Goal: Task Accomplishment & Management: Manage account settings

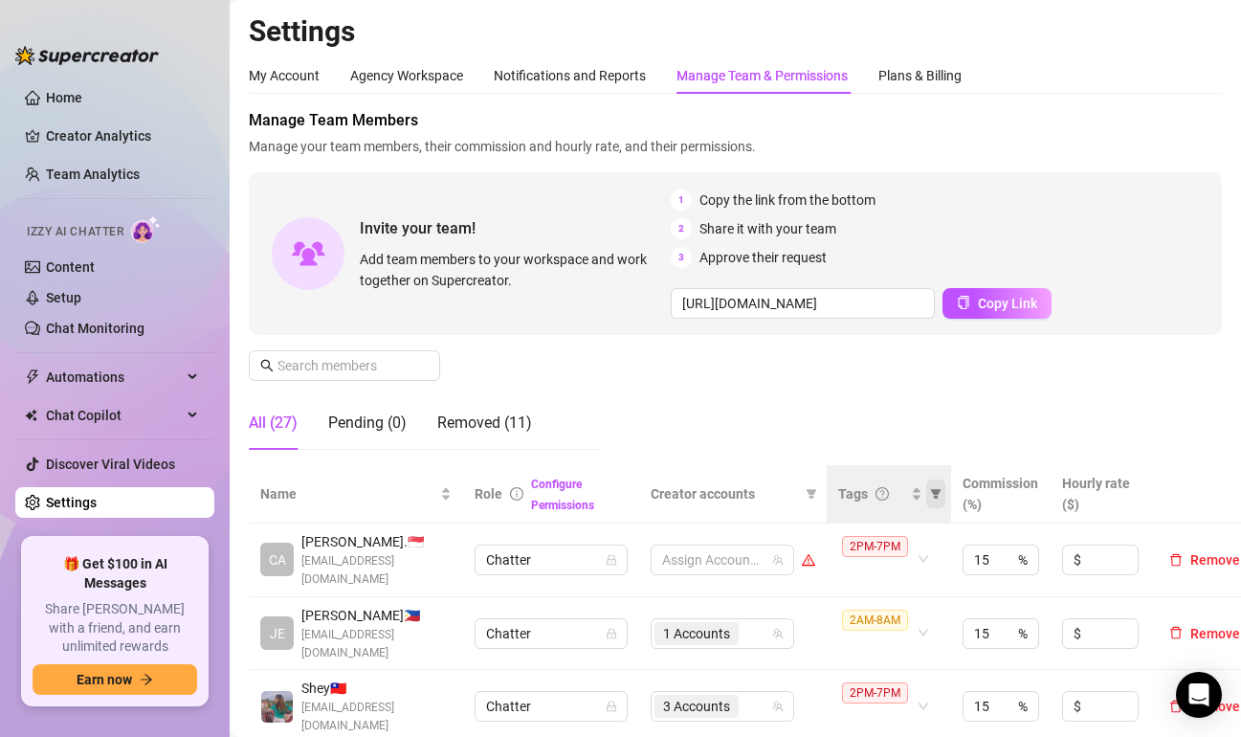
click at [937, 494] on icon "filter" at bounding box center [936, 494] width 11 height 10
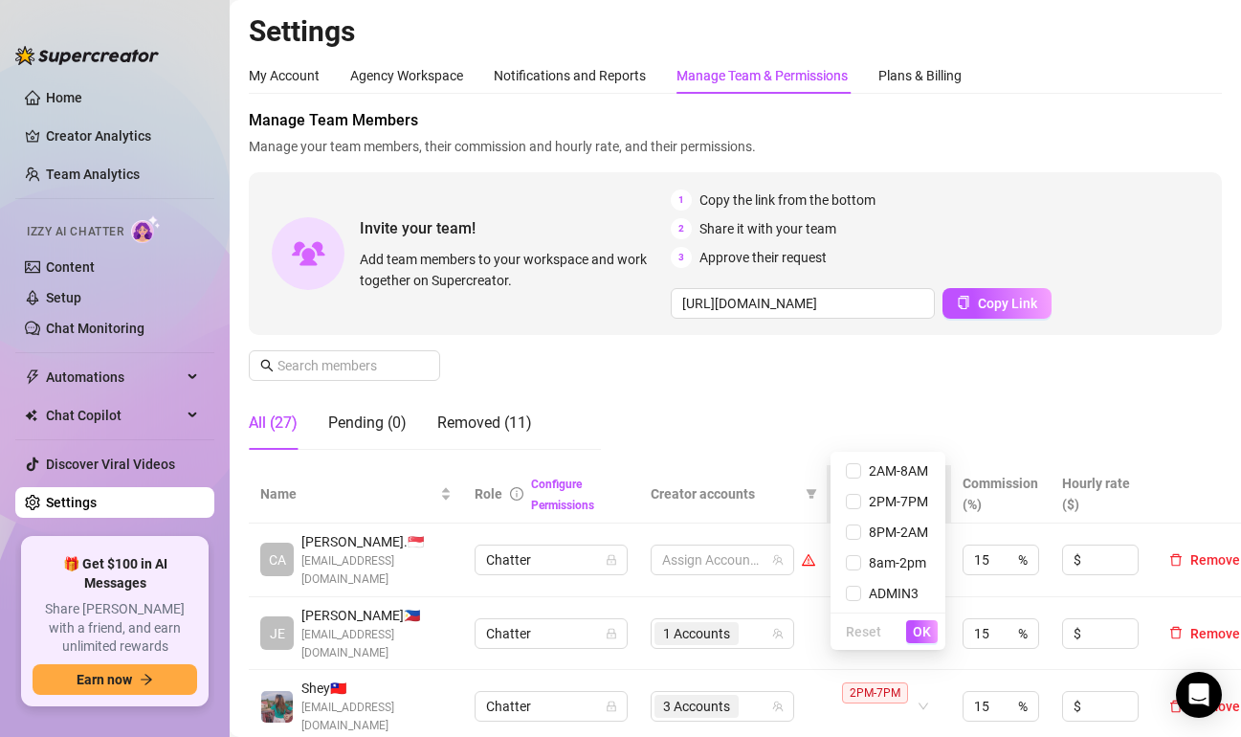
scroll to position [191, 0]
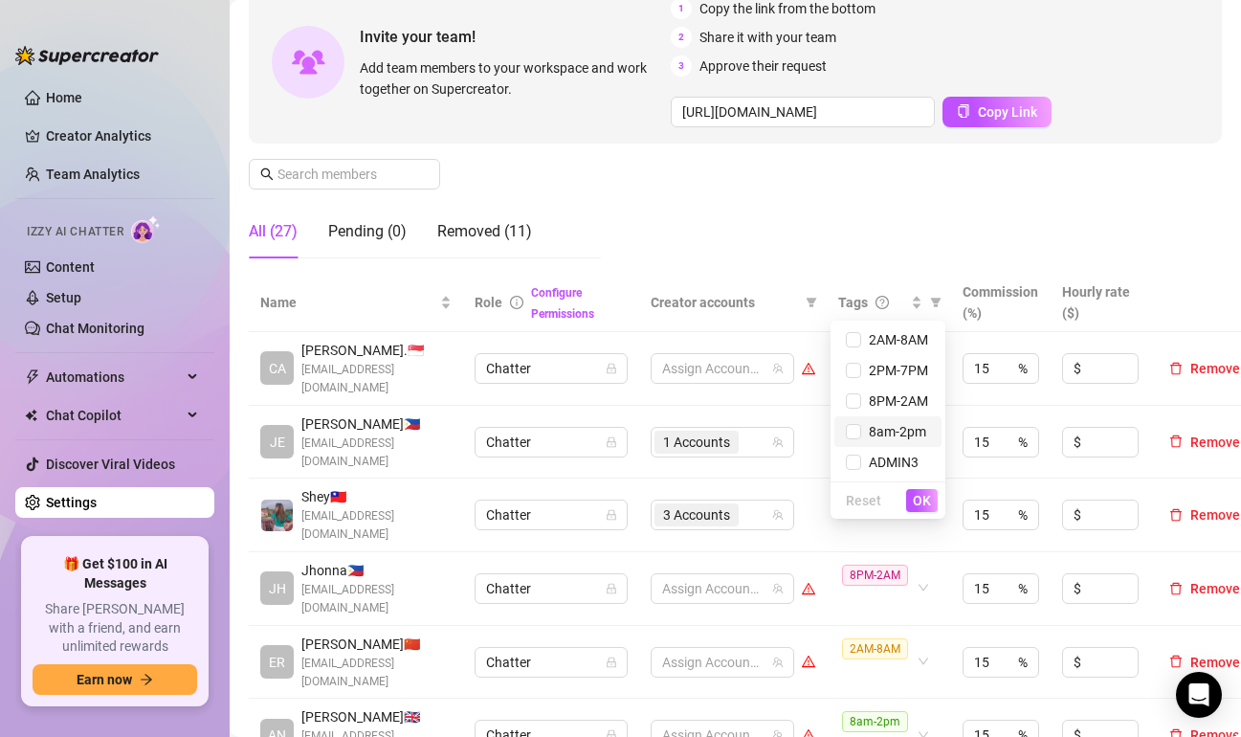
click at [901, 432] on span "8am-2pm" at bounding box center [893, 431] width 65 height 15
checkbox input "true"
click at [918, 493] on span "OK" at bounding box center [922, 500] width 18 height 15
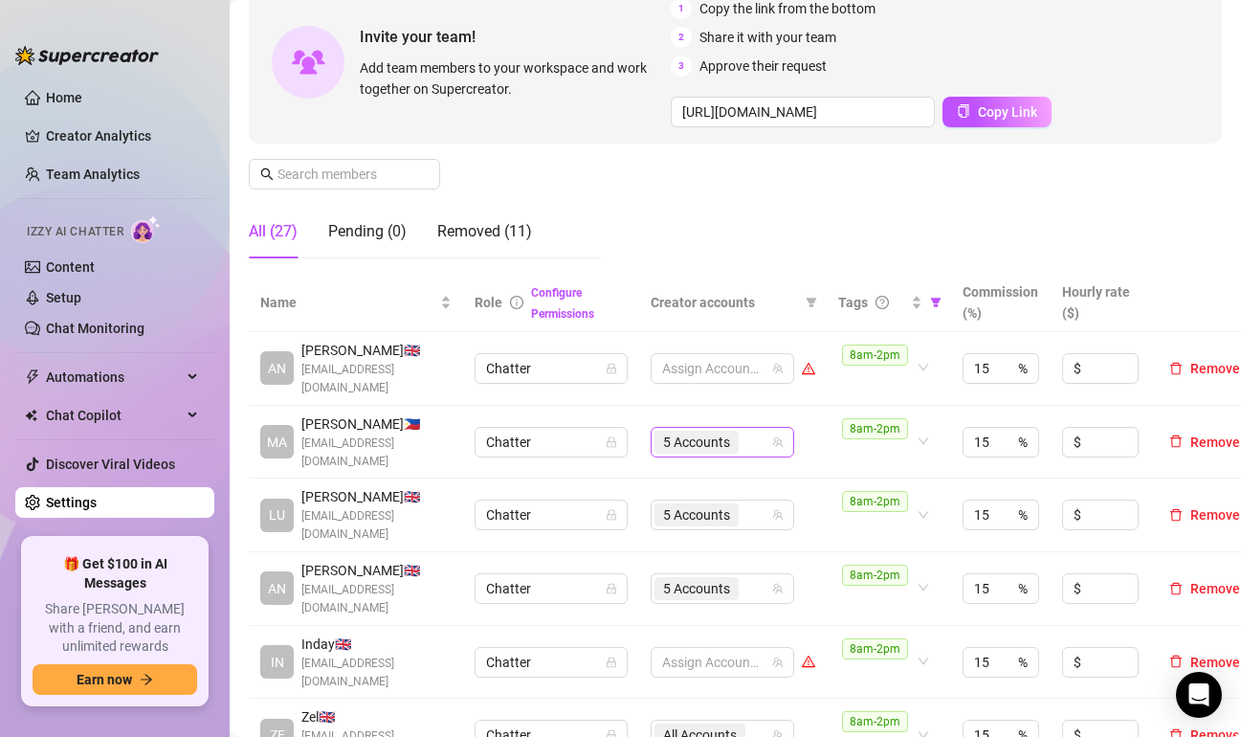
click at [764, 442] on div "5 Accounts" at bounding box center [713, 442] width 116 height 27
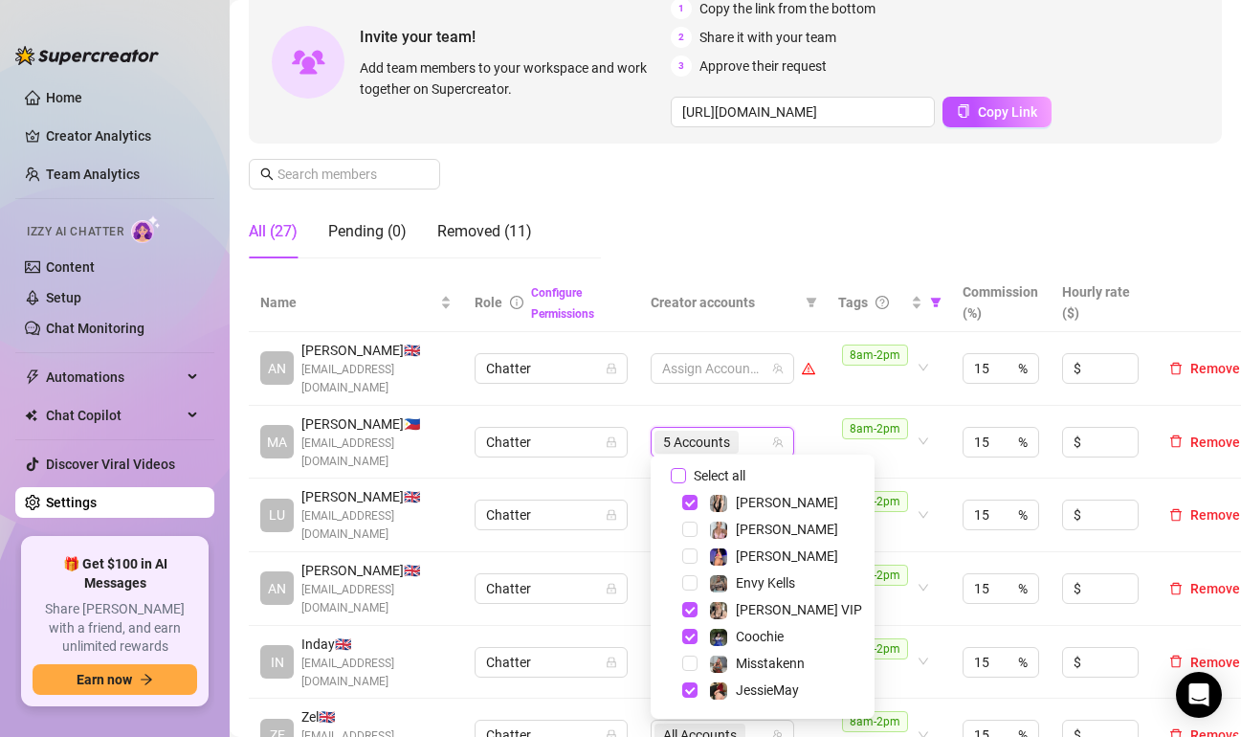
click at [680, 477] on input "Select all" at bounding box center [678, 475] width 15 height 15
checkbox input "false"
click at [824, 413] on td "Assign Accounts" at bounding box center [733, 443] width 188 height 74
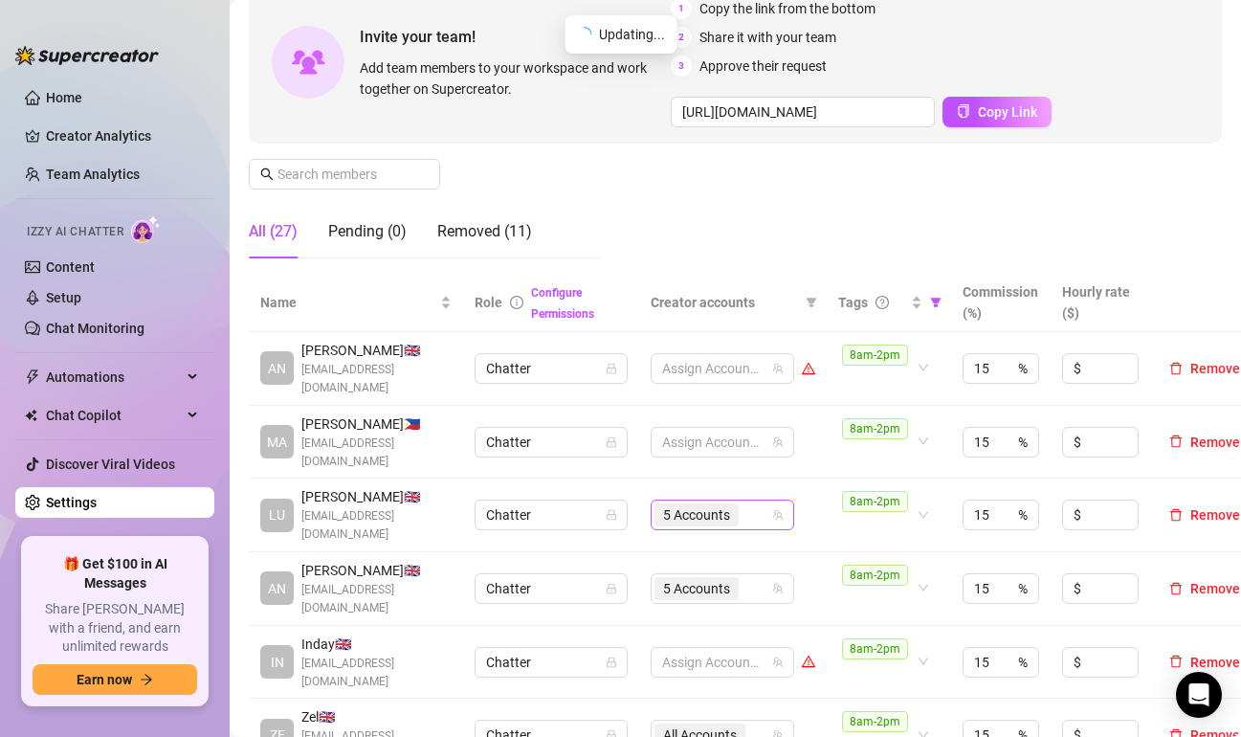
click at [748, 504] on div "5 Accounts" at bounding box center [713, 514] width 116 height 27
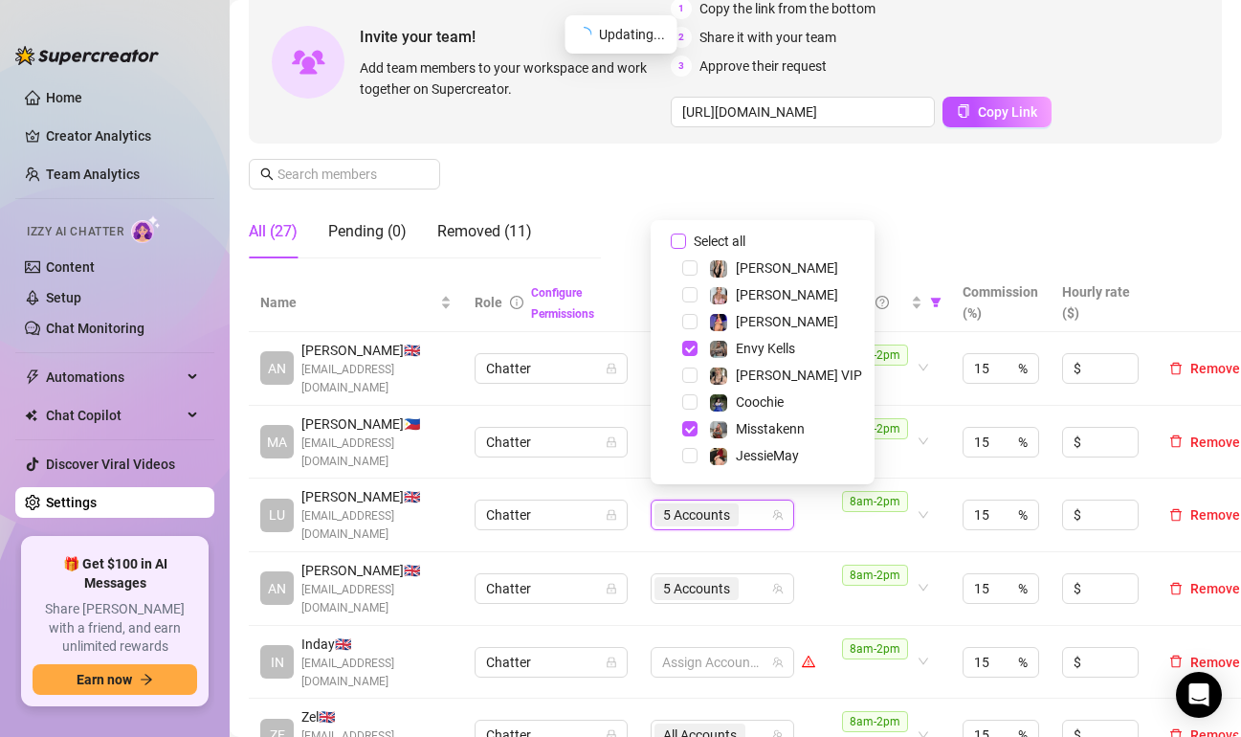
click at [686, 234] on span "Select all" at bounding box center [719, 241] width 67 height 21
click at [686, 234] on input "Select all" at bounding box center [678, 241] width 15 height 15
click at [686, 234] on span "Select all" at bounding box center [719, 241] width 67 height 21
click at [686, 234] on input "Select all" at bounding box center [678, 241] width 15 height 15
checkbox input "false"
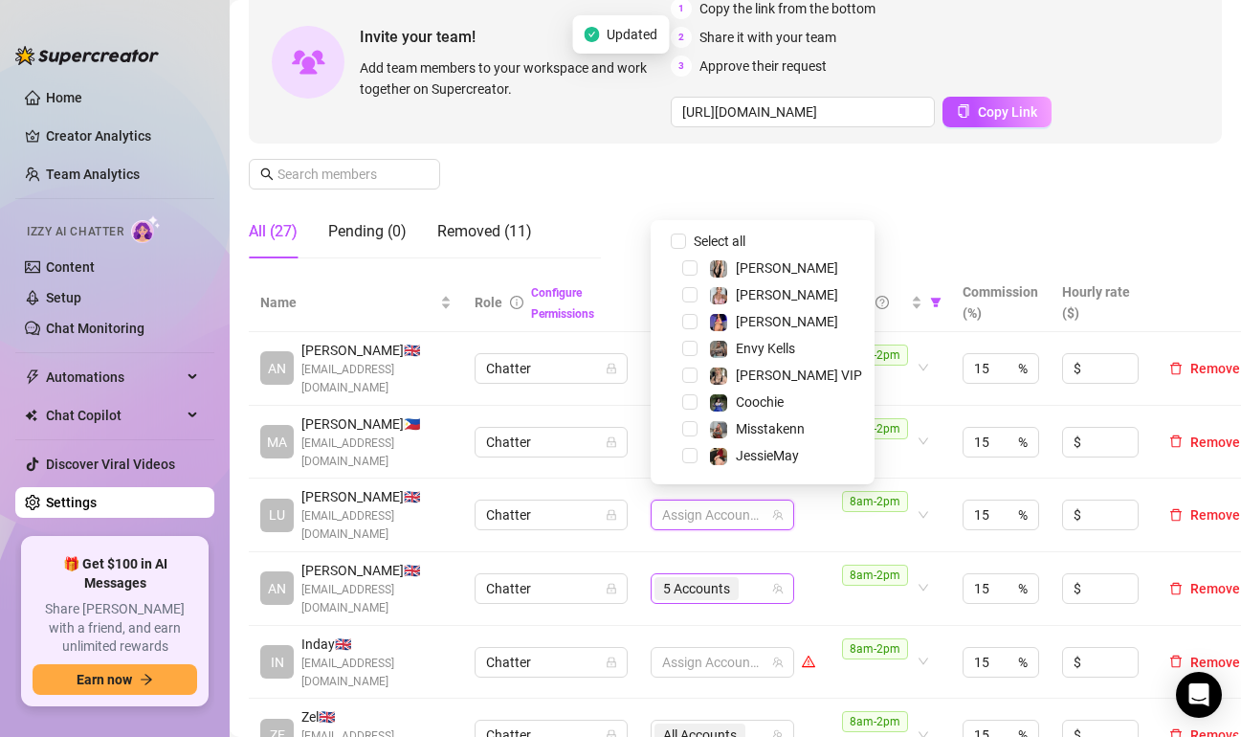
click at [749, 575] on div "5 Accounts" at bounding box center [713, 588] width 116 height 27
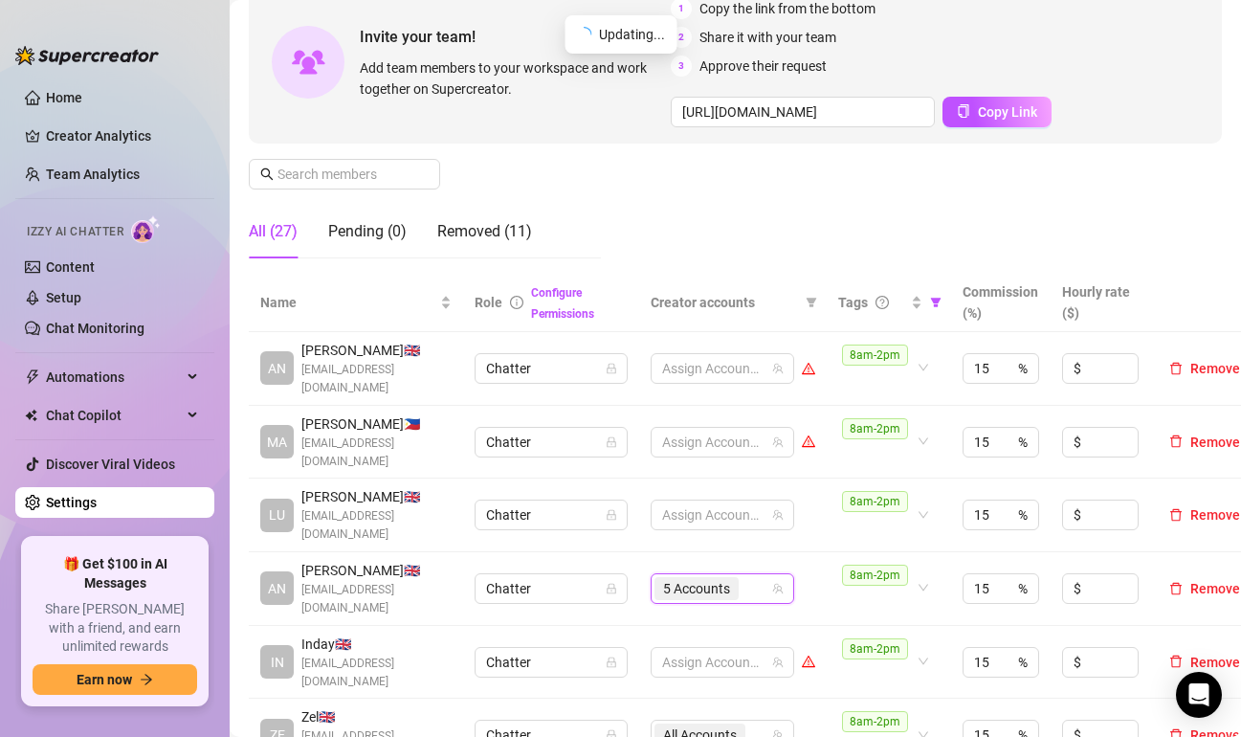
click at [754, 577] on div "5 Accounts" at bounding box center [713, 588] width 116 height 27
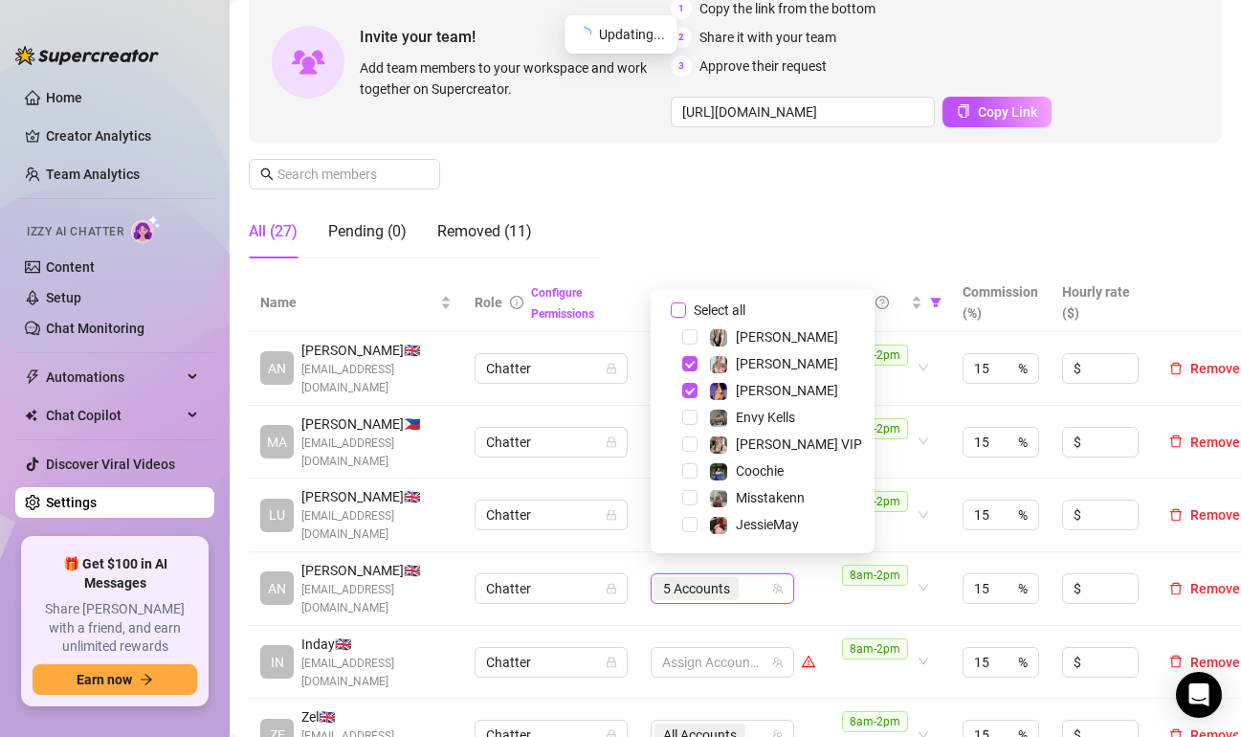
click at [679, 309] on input "Select all" at bounding box center [678, 309] width 15 height 15
checkbox input "false"
click at [825, 665] on td "Assign Accounts" at bounding box center [733, 663] width 188 height 74
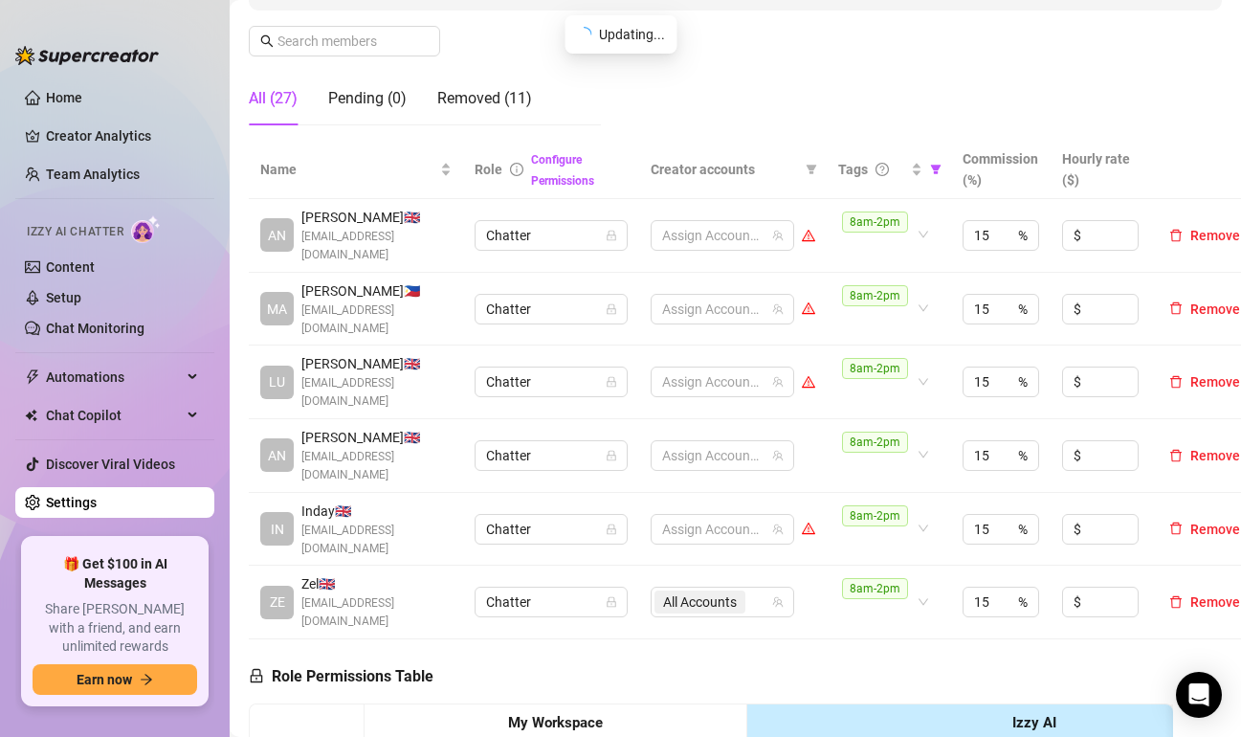
scroll to position [383, 0]
